Goal: Navigation & Orientation: Understand site structure

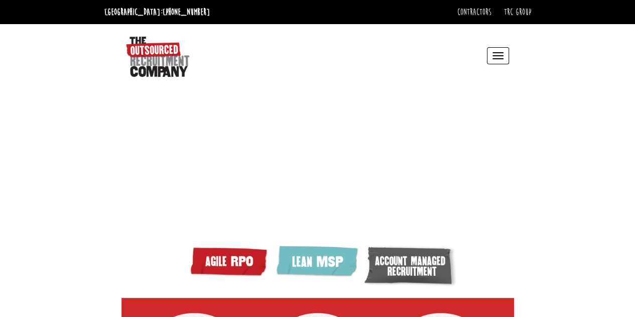
click at [491, 56] on button "Toggle navigation" at bounding box center [498, 55] width 22 height 17
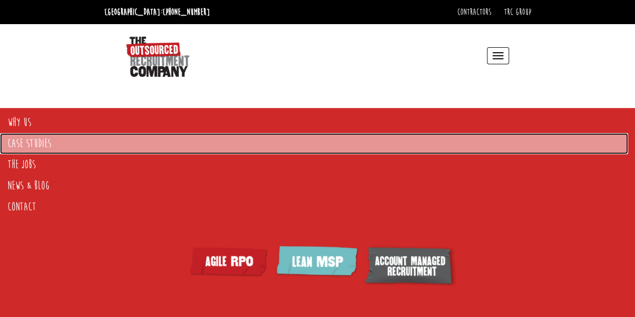
click at [165, 134] on link "Case Studies" at bounding box center [313, 143] width 627 height 21
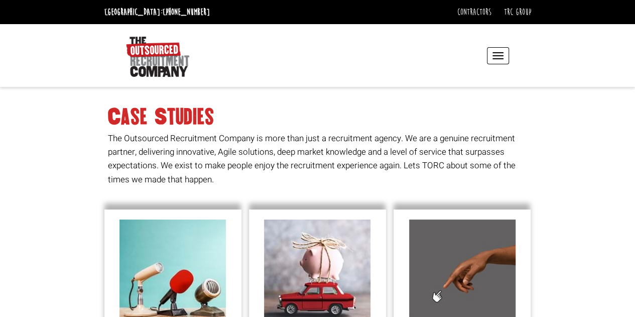
click at [497, 63] on button "Toggle navigation" at bounding box center [498, 55] width 22 height 17
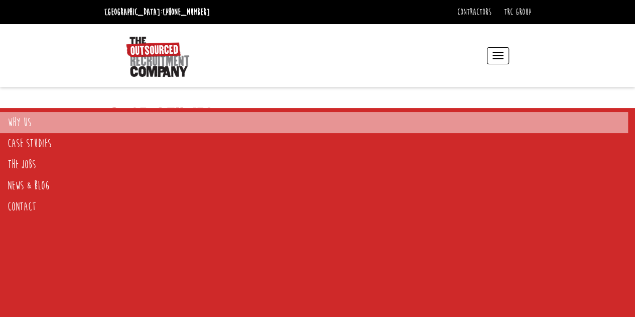
click at [68, 120] on link "Why Us" at bounding box center [313, 122] width 627 height 21
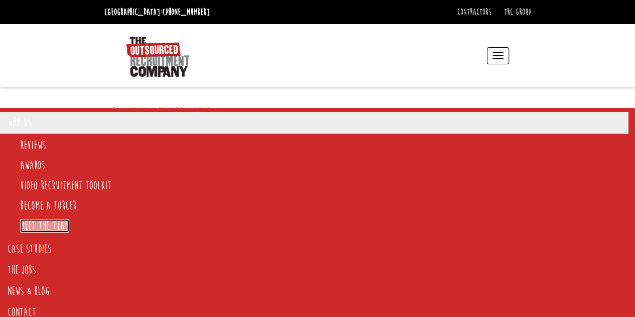
click at [39, 227] on link "Meet the team" at bounding box center [44, 226] width 49 height 14
